Goal: Transaction & Acquisition: Purchase product/service

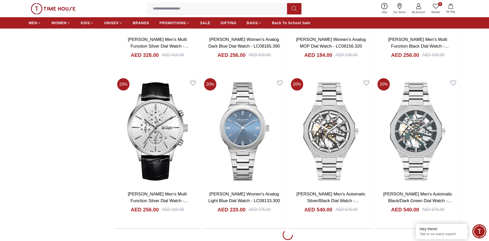
scroll to position [848, 0]
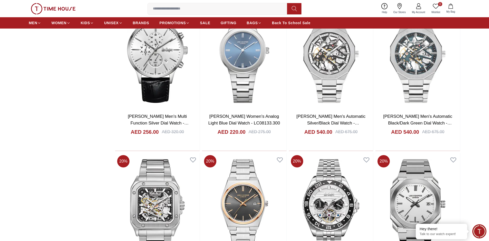
scroll to position [1002, 0]
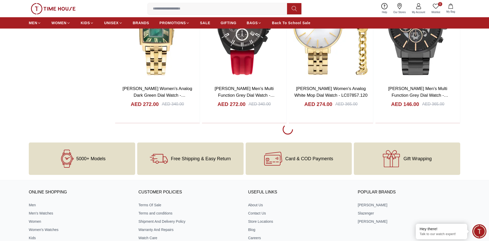
scroll to position [2544, 0]
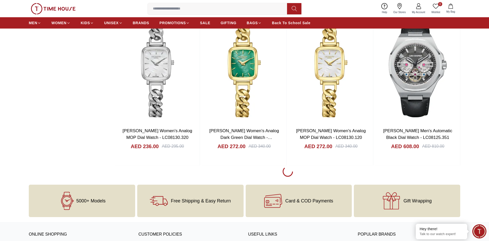
scroll to position [4059, 0]
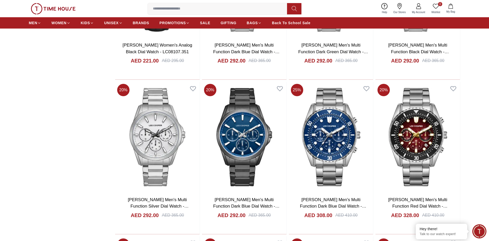
scroll to position [4239, 0]
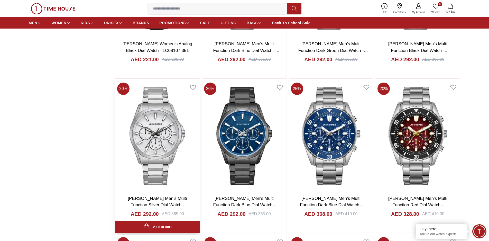
click at [167, 142] on img at bounding box center [157, 135] width 85 height 110
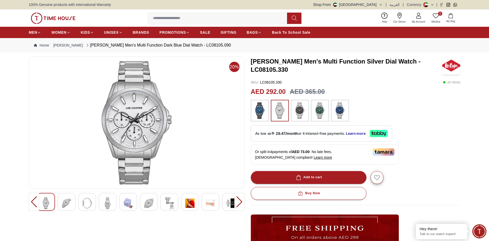
click at [134, 129] on img at bounding box center [136, 122] width 207 height 123
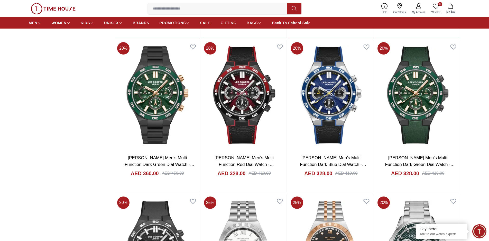
scroll to position [4846, 0]
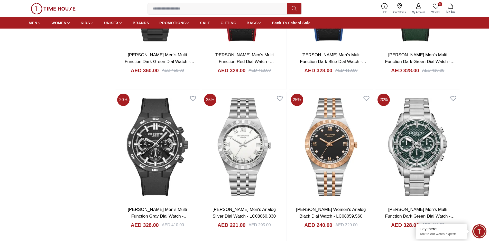
scroll to position [4059, 0]
